Goal: Find specific fact: Find specific fact

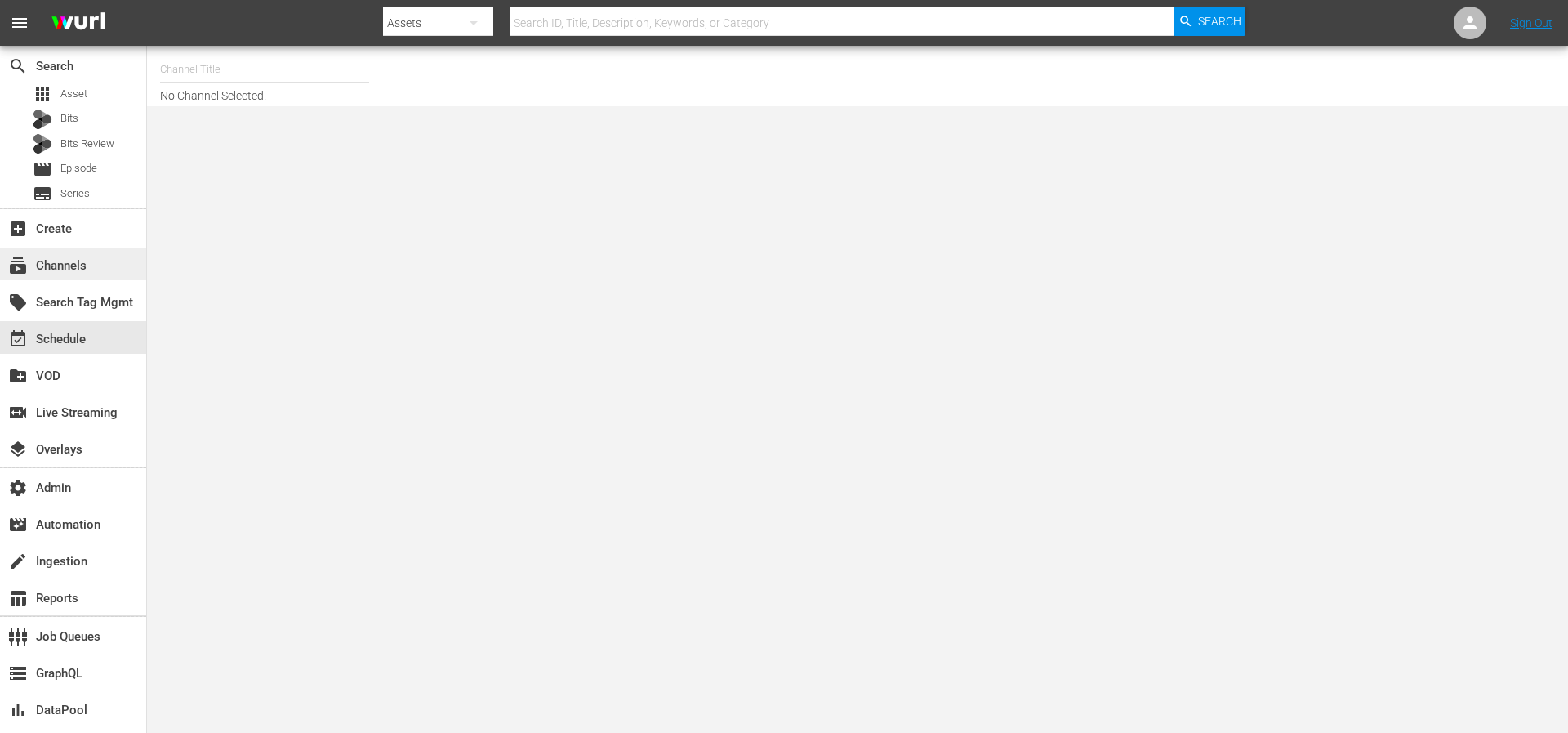
click at [63, 262] on div "subscriptions Channels" at bounding box center [45, 263] width 92 height 15
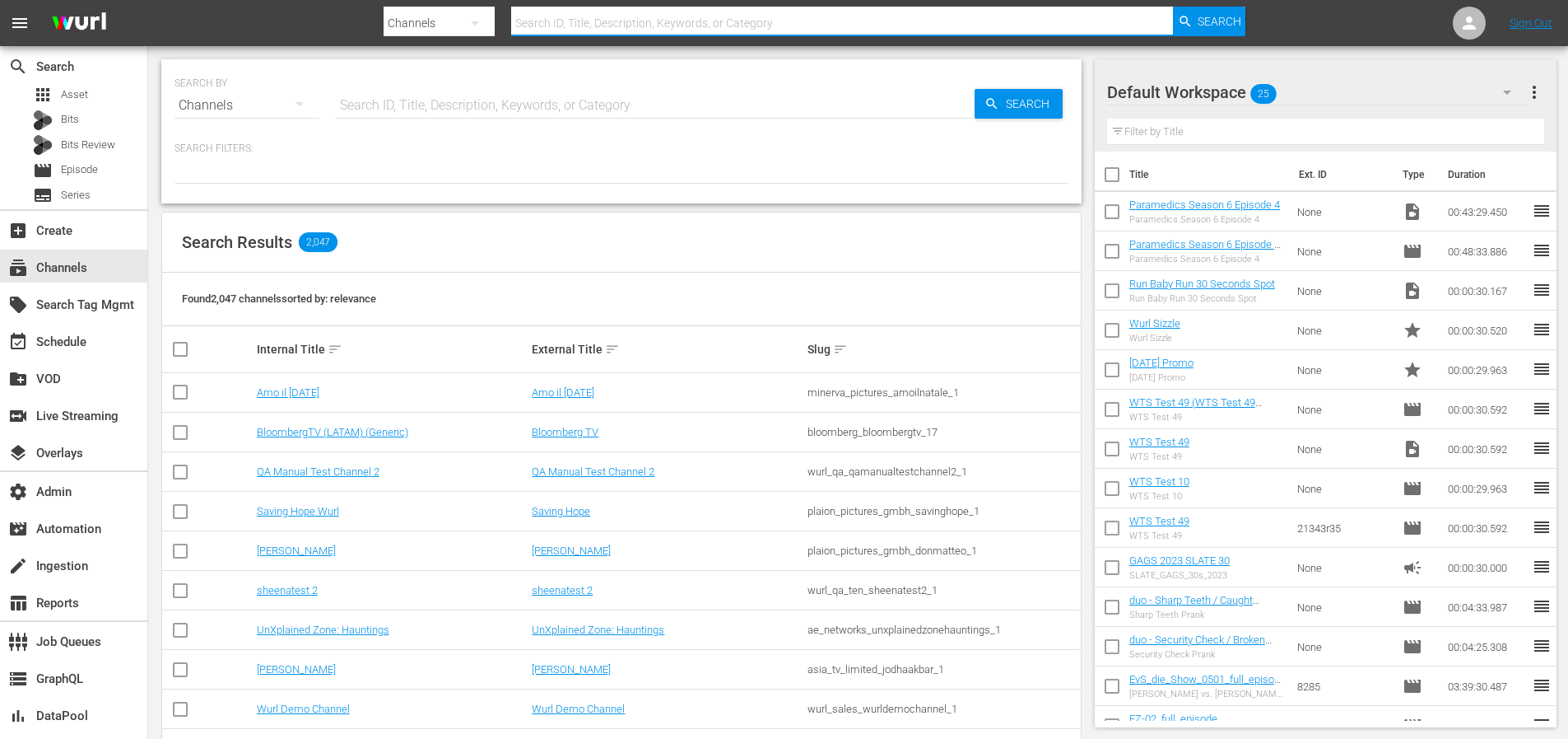
click at [554, 28] on input "text" at bounding box center [843, 23] width 663 height 40
type input "zee"
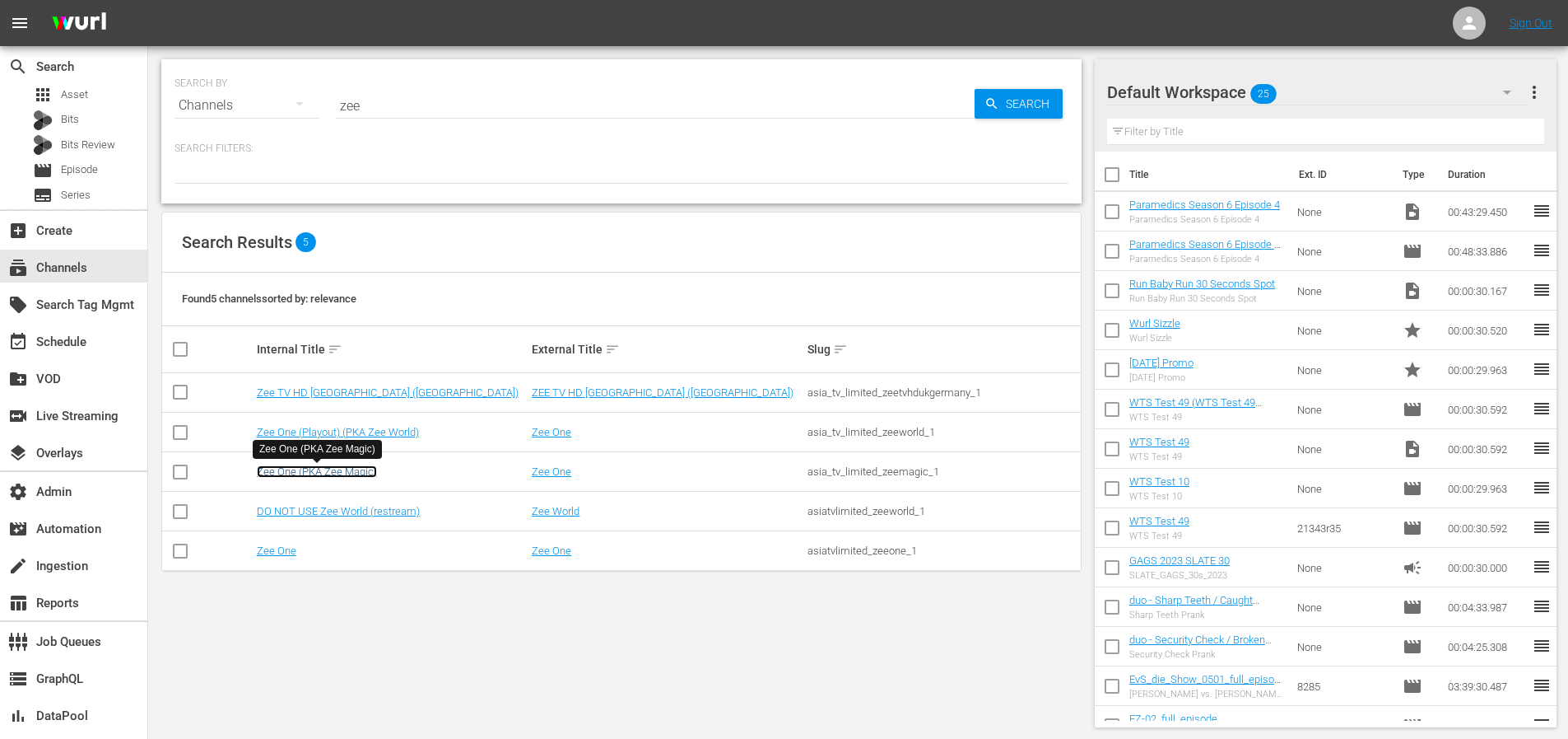
click at [352, 474] on link "Zee One (PKA Zee Magic)" at bounding box center [317, 471] width 120 height 12
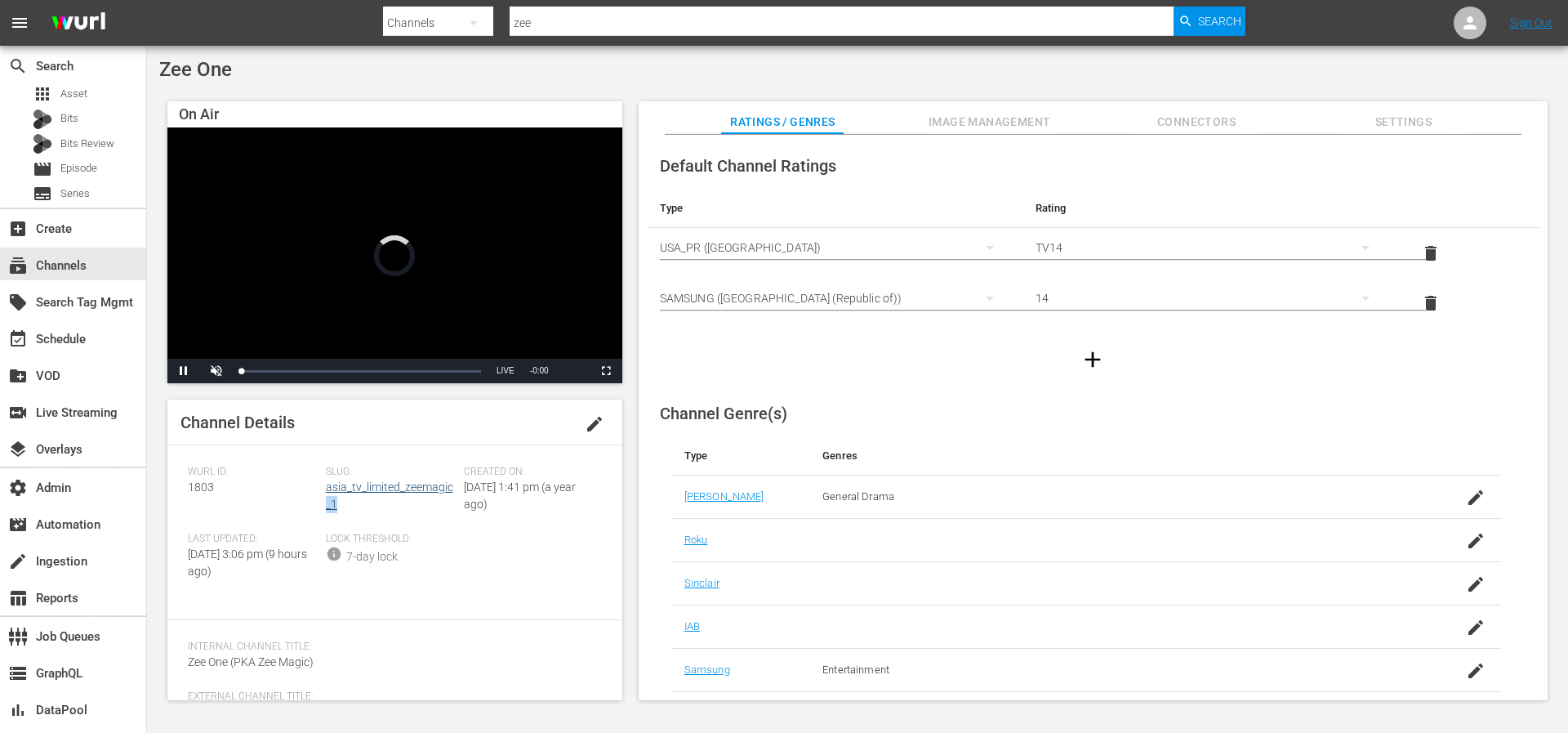
drag, startPoint x: 378, startPoint y: 513, endPoint x: 324, endPoint y: 502, distance: 55.1
click at [326, 502] on div "Slug: asia_tv_limited_zeemagic_1" at bounding box center [394, 499] width 138 height 67
click at [373, 507] on div "Slug: asia_tv_limited_zeemagic_1" at bounding box center [394, 499] width 138 height 67
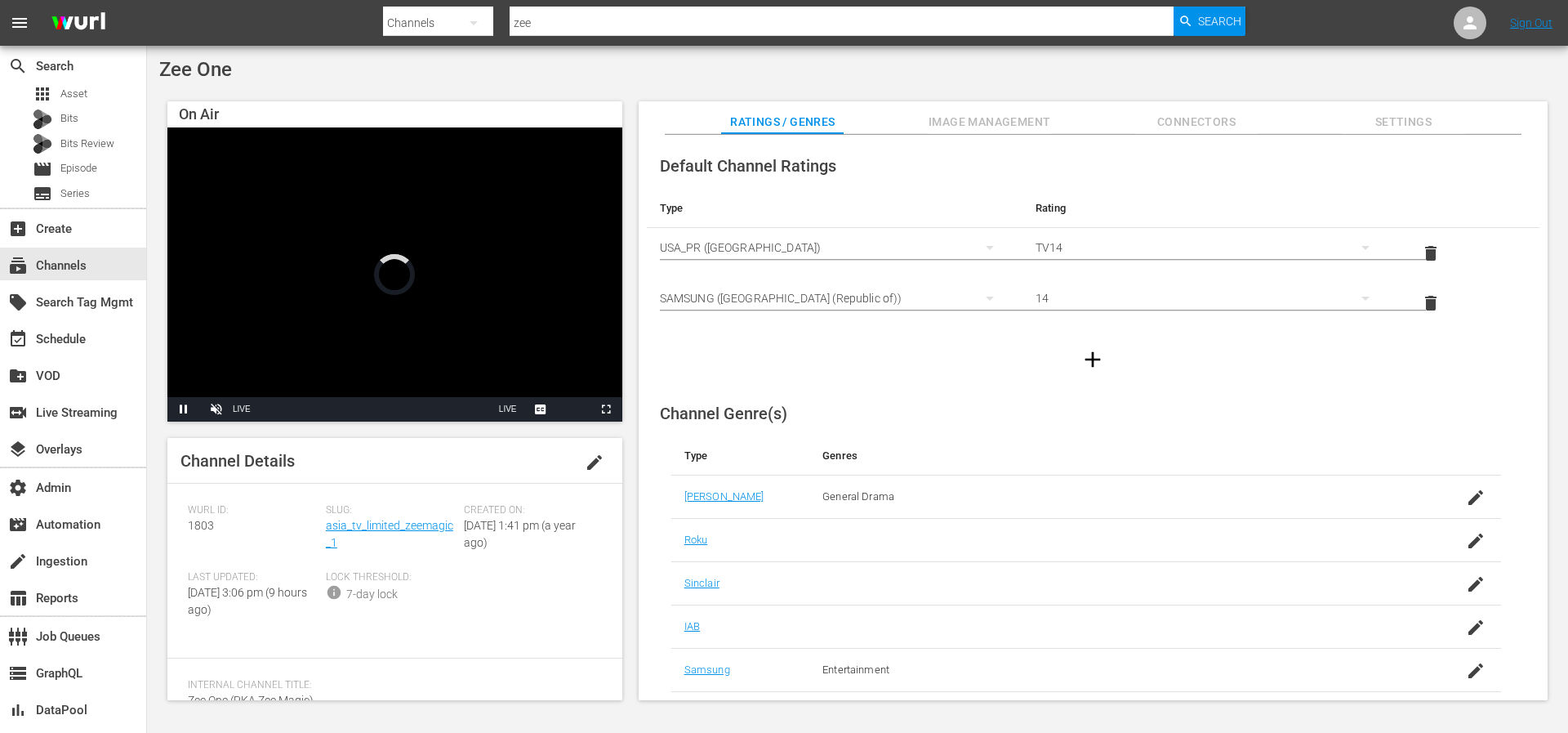
click at [354, 508] on span "Slug:" at bounding box center [390, 511] width 130 height 13
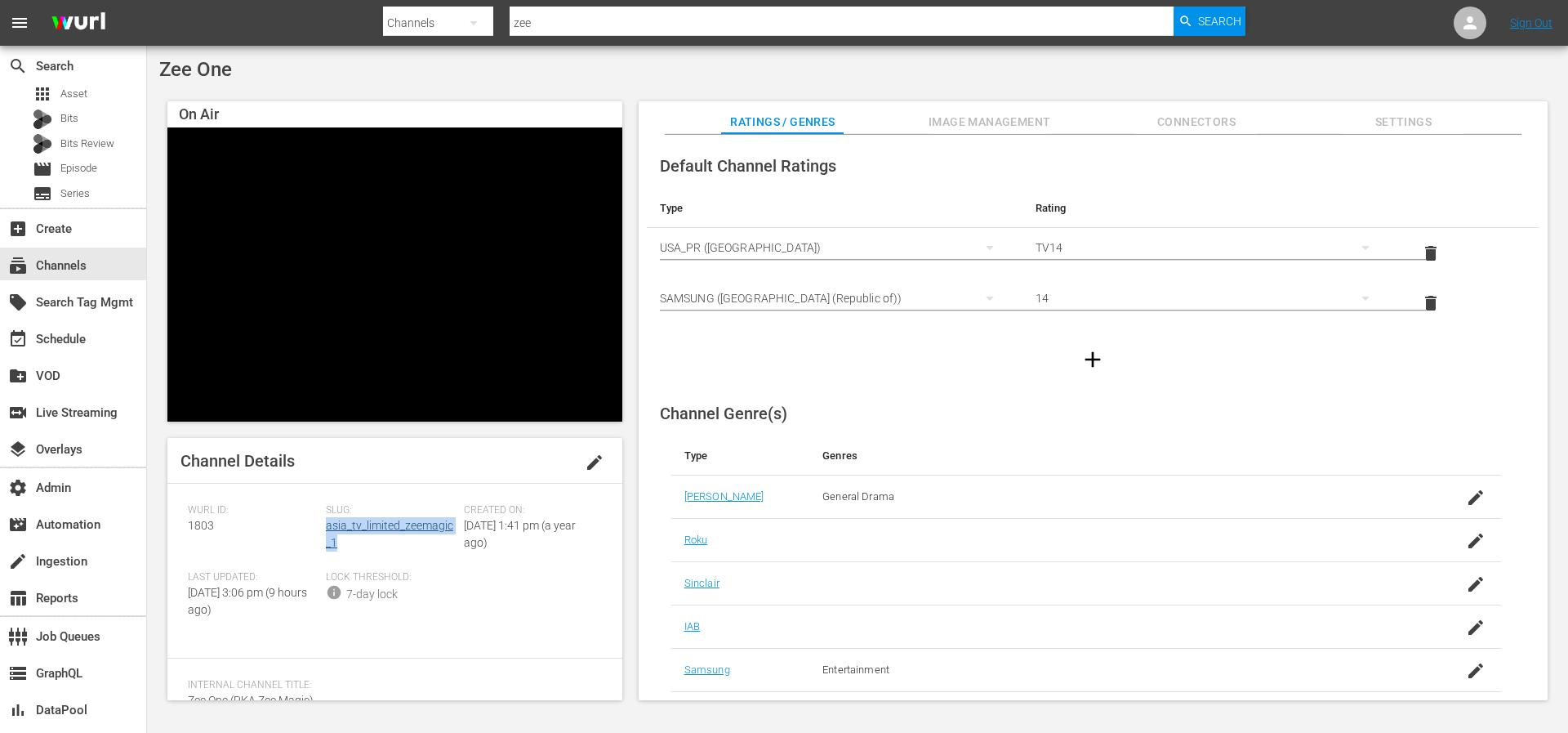
drag, startPoint x: 347, startPoint y: 546, endPoint x: 324, endPoint y: 531, distance: 27.5
click at [326, 531] on div "Slug: asia_tv_limited_zeemagic_1" at bounding box center [394, 537] width 138 height 67
copy link "asia_tv_limited_zeemagic_1"
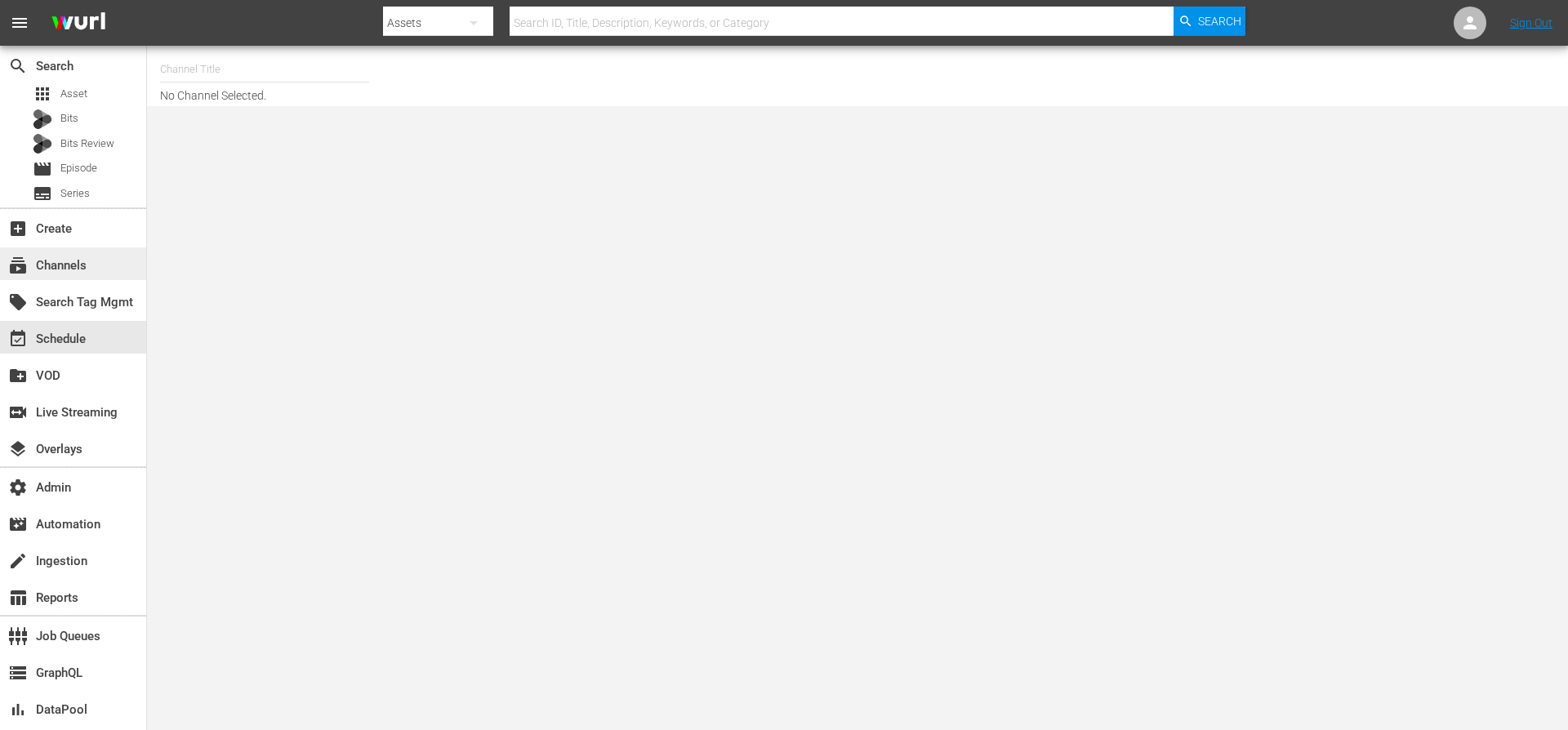
click at [75, 270] on div "subscriptions Channels" at bounding box center [45, 263] width 92 height 15
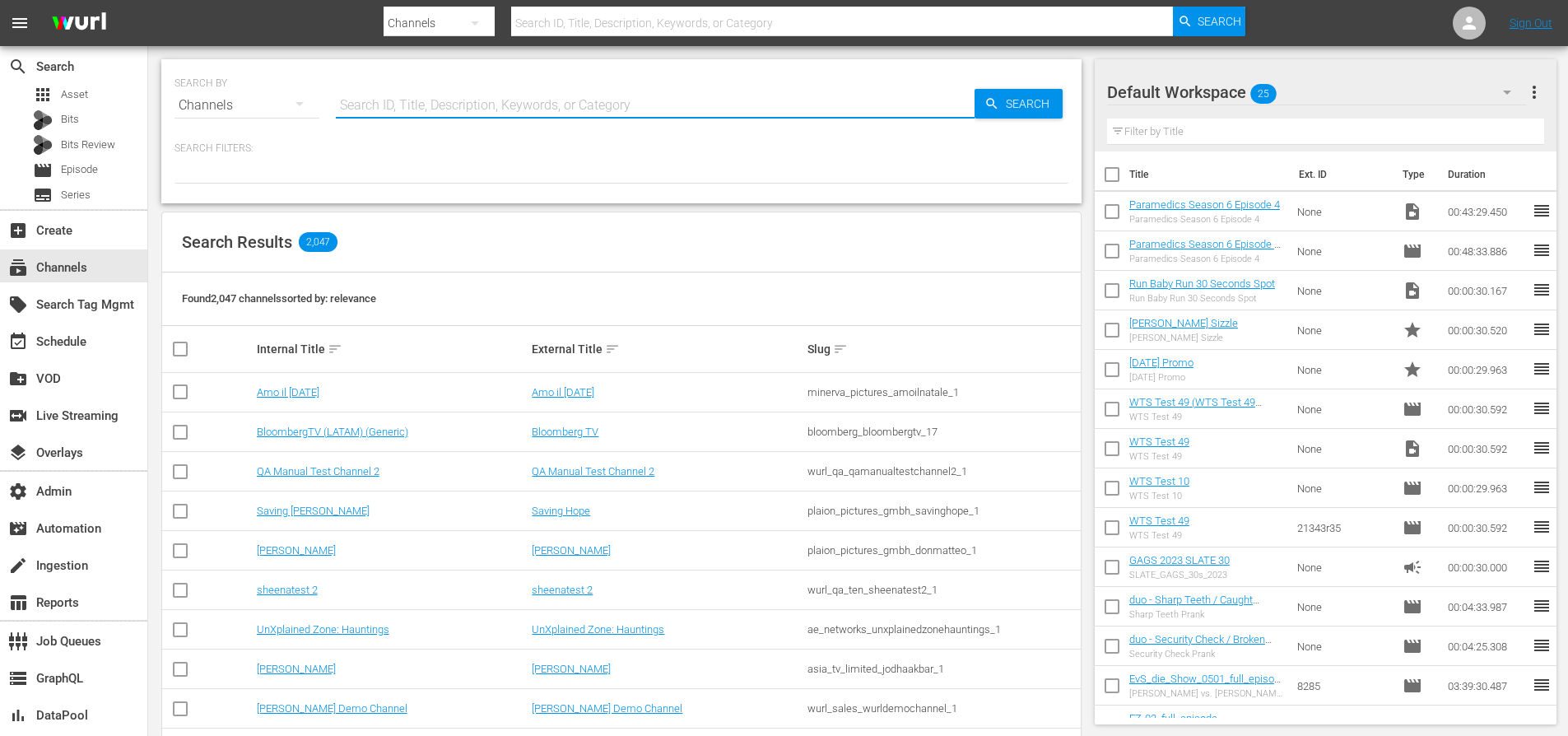
click at [440, 102] on input "text" at bounding box center [655, 106] width 639 height 40
type input "zee"
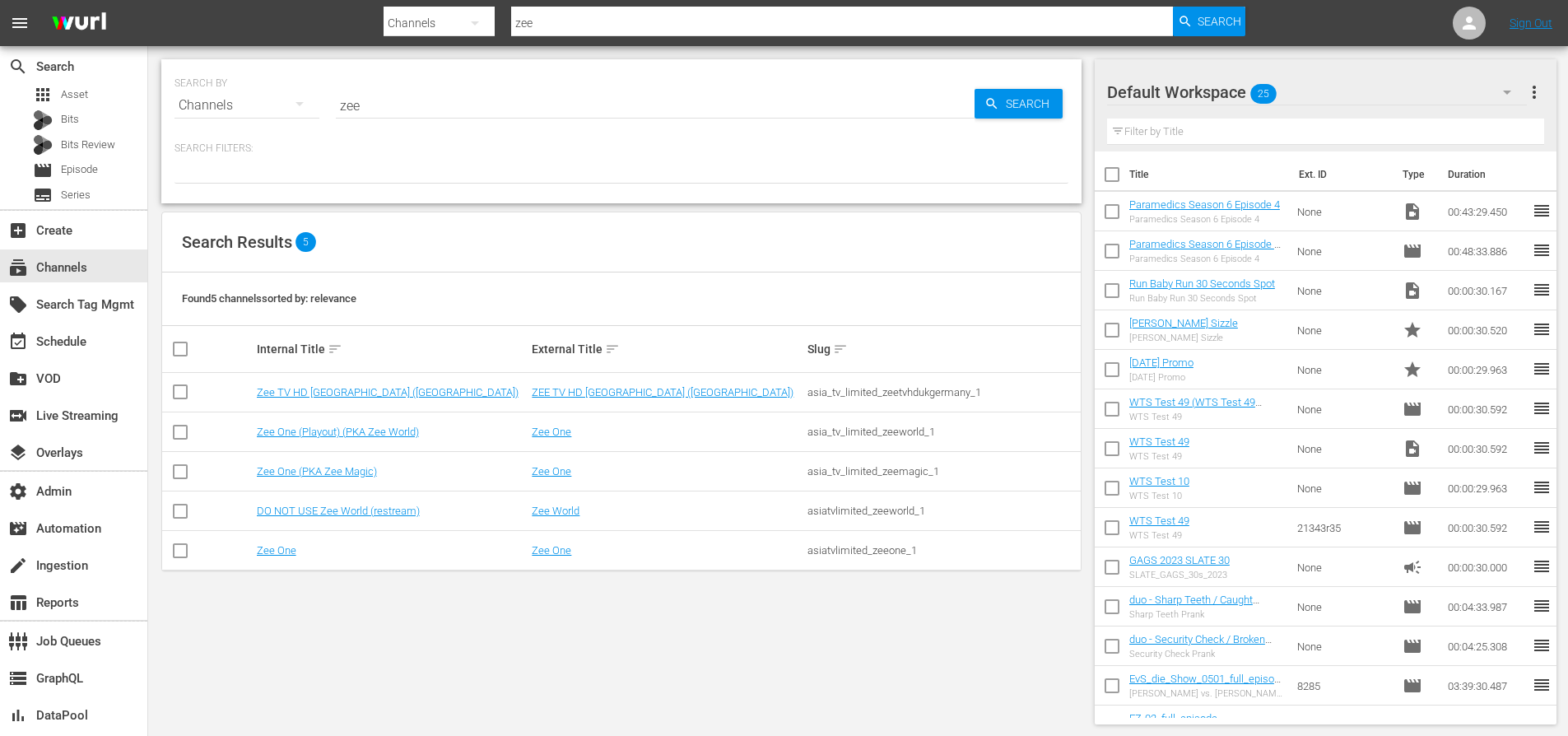
drag, startPoint x: 927, startPoint y: 551, endPoint x: 808, endPoint y: 556, distance: 119.1
click at [808, 556] on td "asiatvlimited_zeeone_1" at bounding box center [943, 551] width 276 height 40
click at [820, 555] on div "asiatvlimited_zeeone_1" at bounding box center [943, 550] width 271 height 12
copy div "asiatvlimited_zeeone_1"
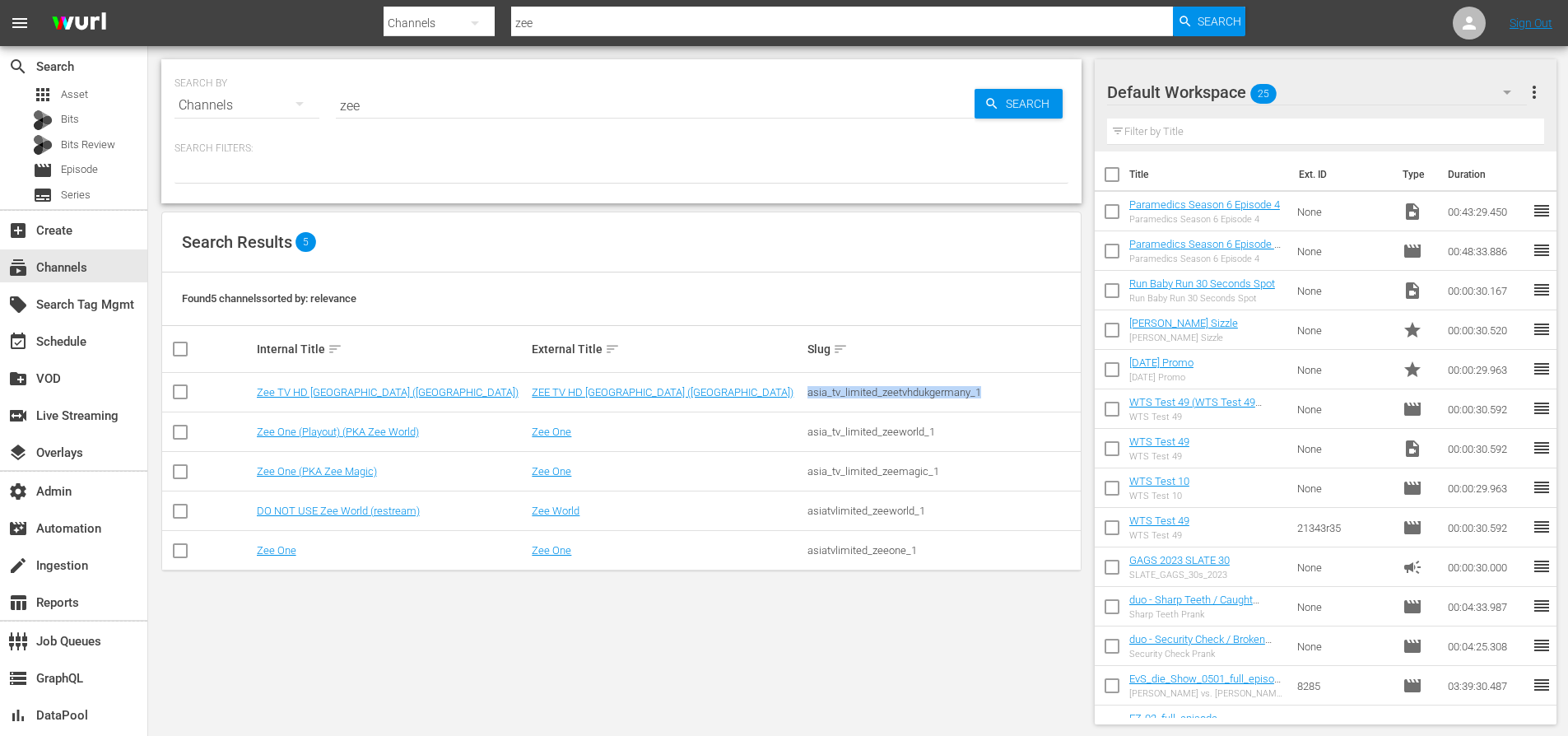
drag, startPoint x: 987, startPoint y: 392, endPoint x: 826, endPoint y: 392, distance: 161.0
click at [809, 391] on div "asia_tv_limited_zeetvhdukgermany_1" at bounding box center [943, 392] width 271 height 12
copy div "asia_tv_limited_zeetvhdukgermany_1"
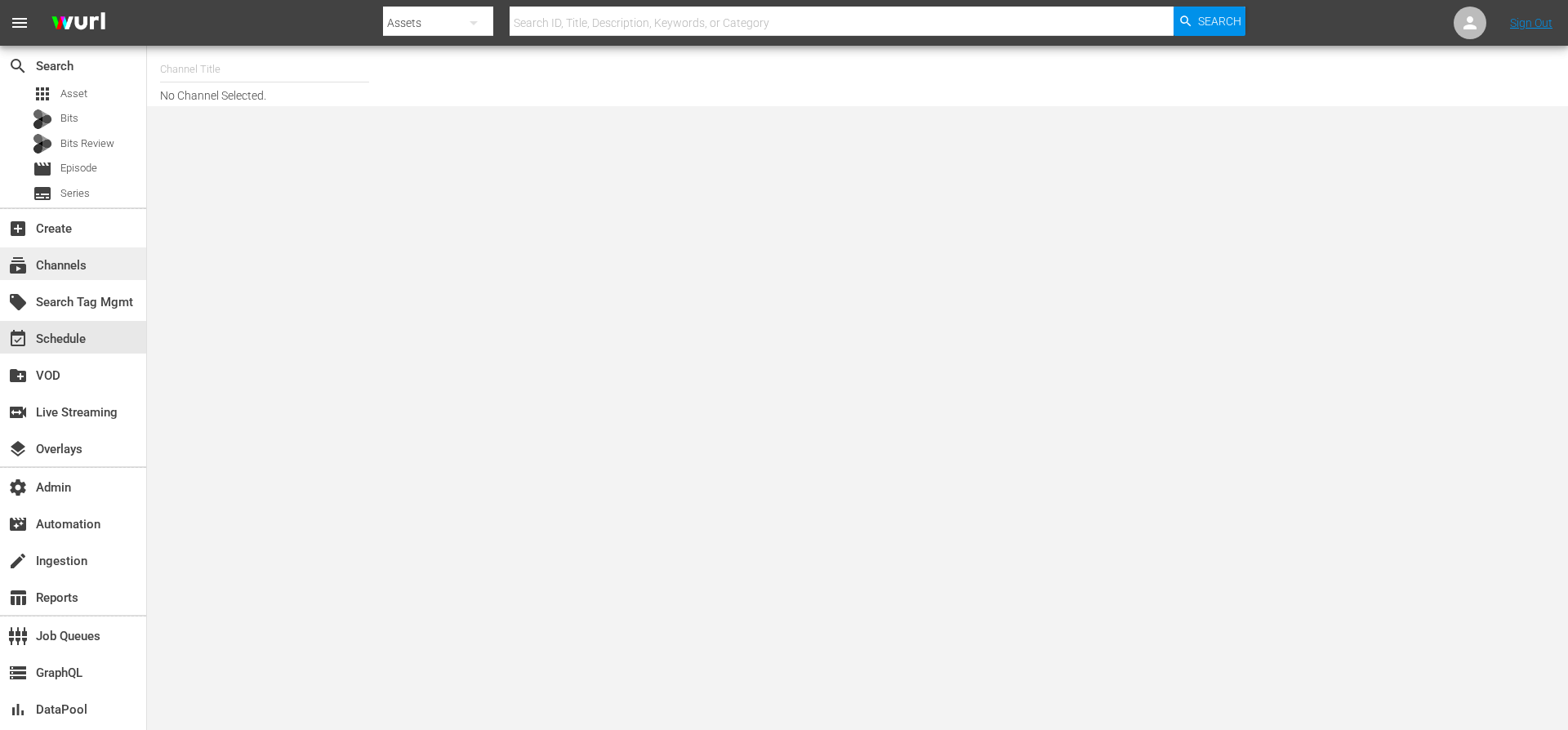
click at [70, 265] on div "subscriptions Channels" at bounding box center [45, 263] width 92 height 15
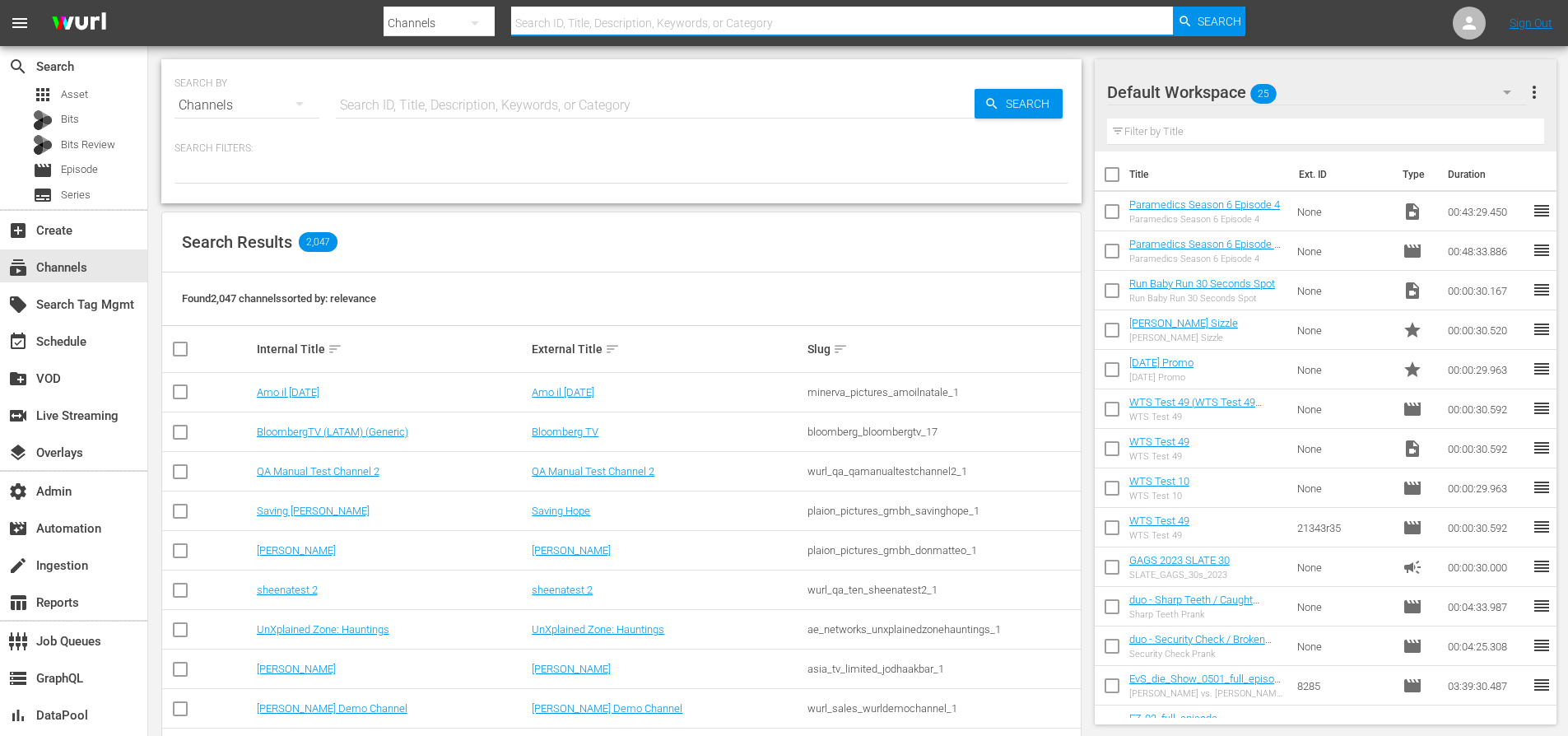
click at [586, 8] on input "text" at bounding box center [843, 23] width 663 height 40
paste input "amc_absolutereality_1"
type input "amc_absolutereality_1"
click at [1231, 27] on span "Search" at bounding box center [1219, 22] width 43 height 30
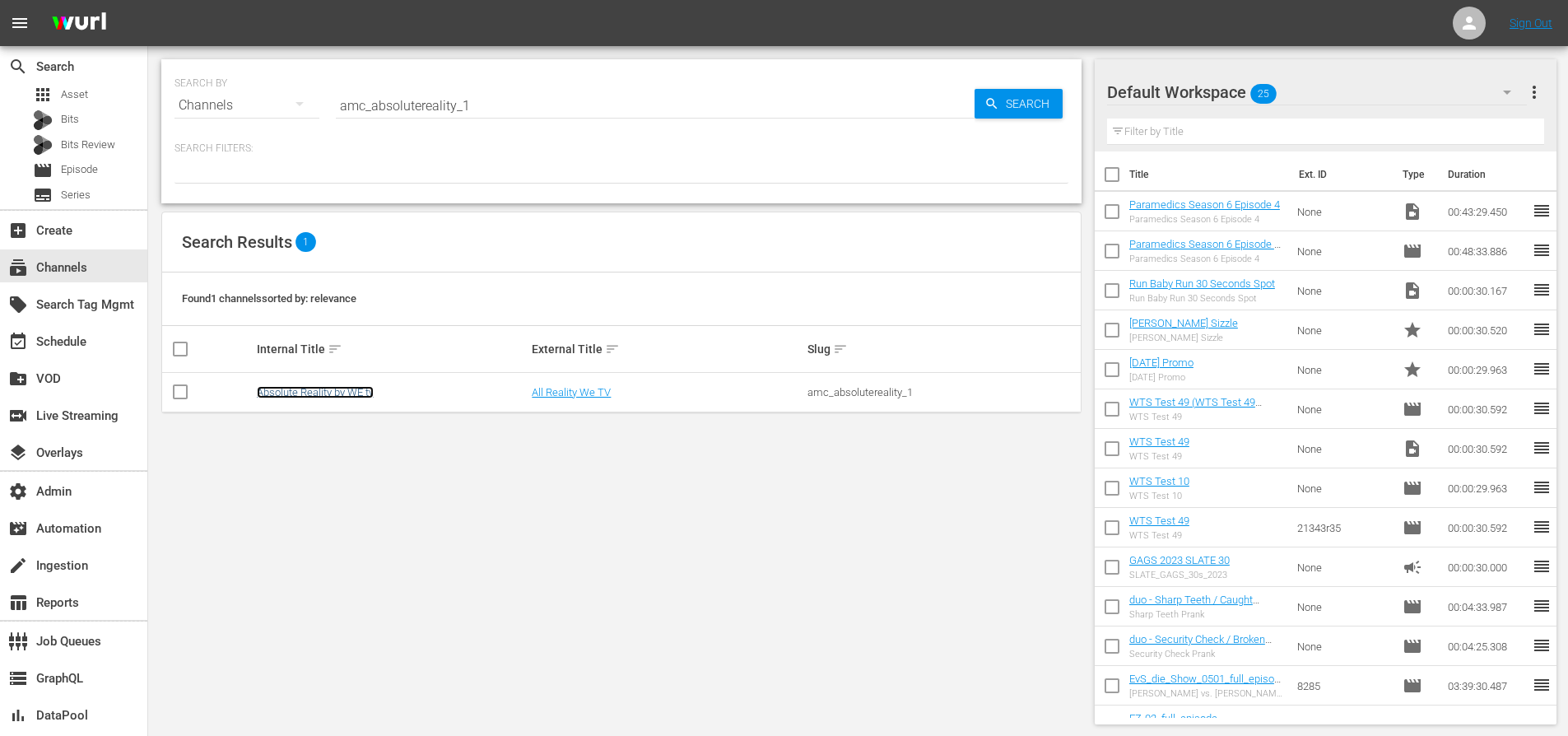
click at [354, 393] on link "Absolute Reality by WE tv" at bounding box center [315, 392] width 117 height 12
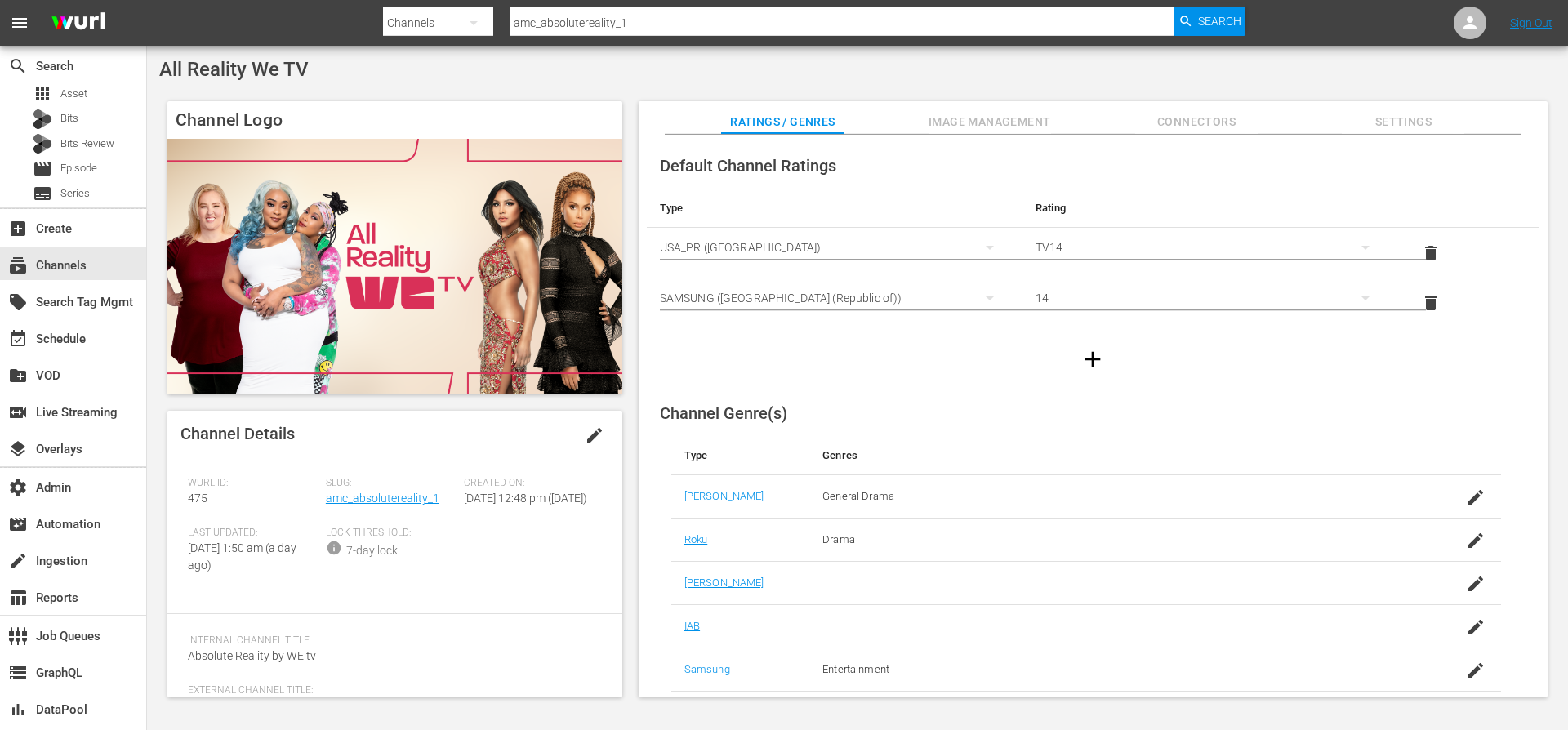
click at [989, 115] on span "Image Management" at bounding box center [989, 122] width 122 height 21
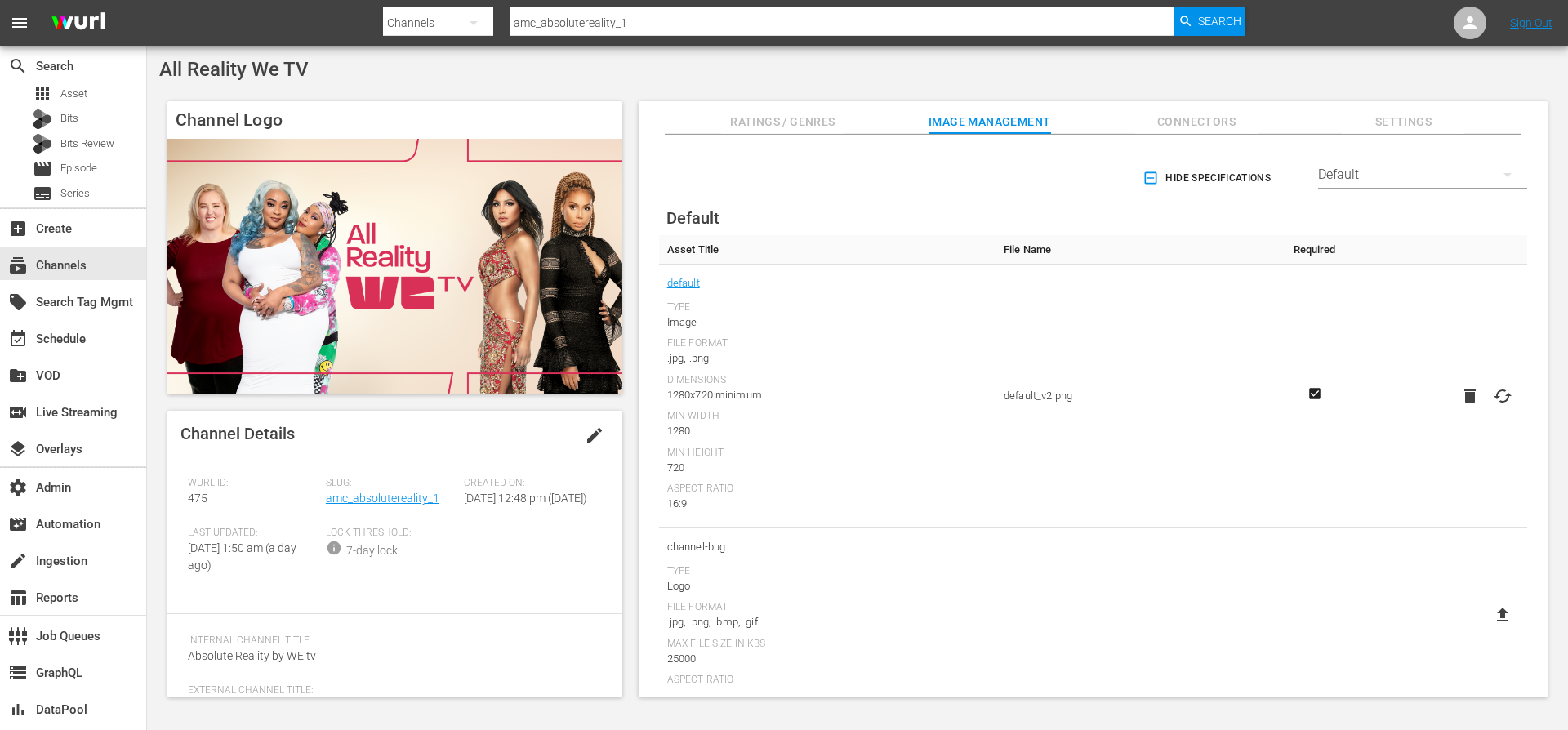
click at [1384, 176] on div "Default" at bounding box center [1422, 174] width 209 height 45
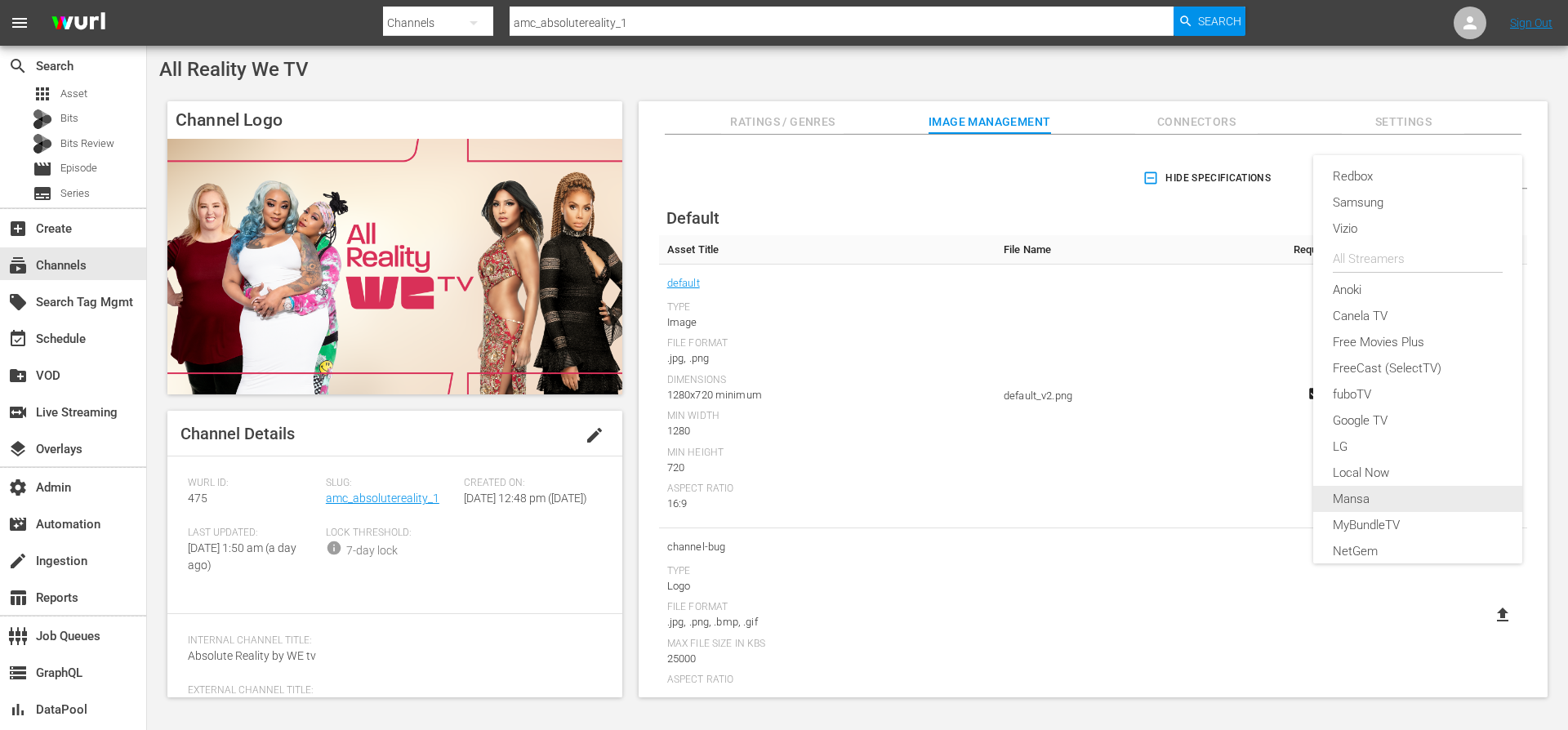
scroll to position [181, 0]
click at [1375, 356] on div "LG" at bounding box center [1418, 359] width 170 height 26
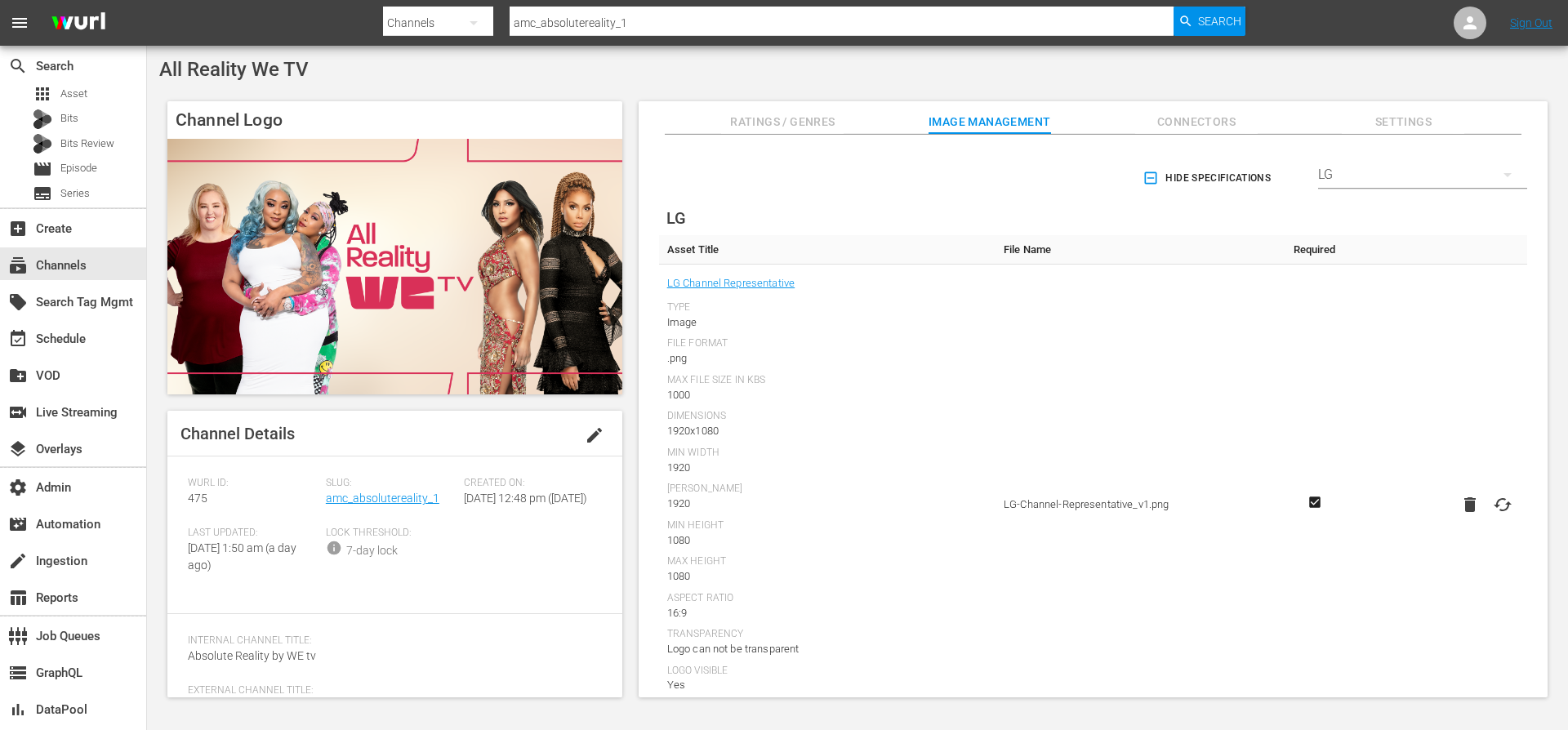
click at [1147, 185] on icon "button" at bounding box center [1151, 178] width 17 height 16
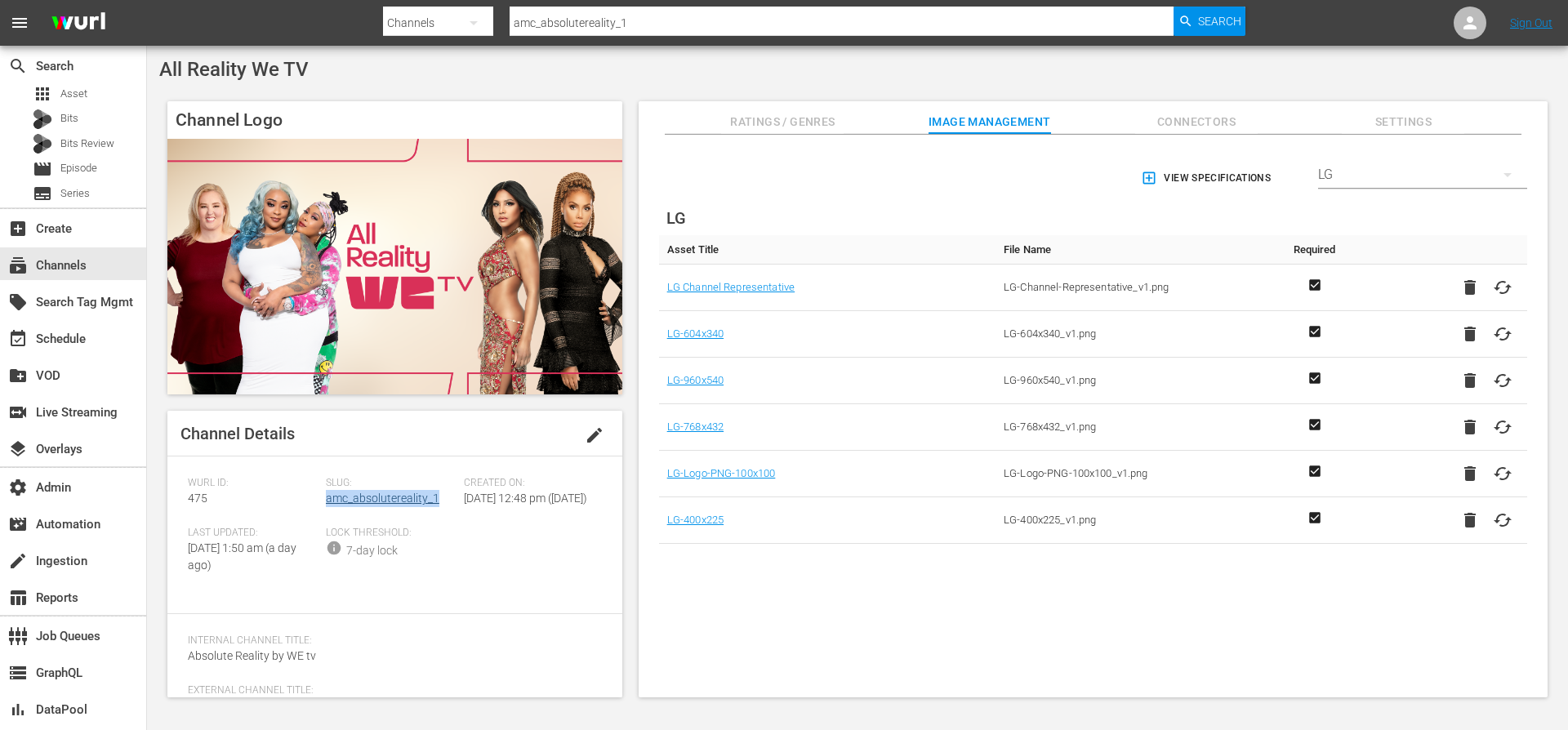
drag, startPoint x: 436, startPoint y: 500, endPoint x: 324, endPoint y: 501, distance: 112.0
click at [326, 501] on div "Slug: amc_absolutereality_1" at bounding box center [394, 502] width 138 height 49
copy link "amc_absolutereality_1"
